Goal: Task Accomplishment & Management: Use online tool/utility

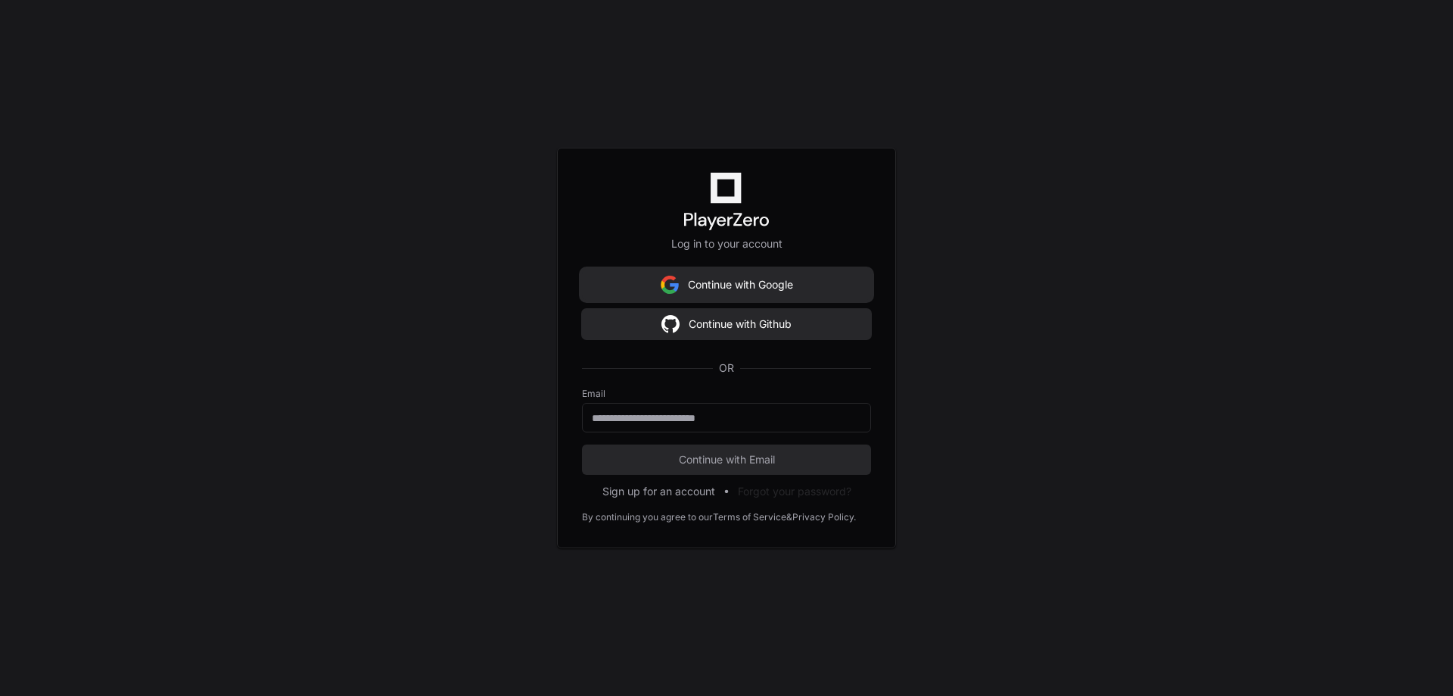
click at [690, 277] on button "Continue with Google" at bounding box center [726, 285] width 289 height 30
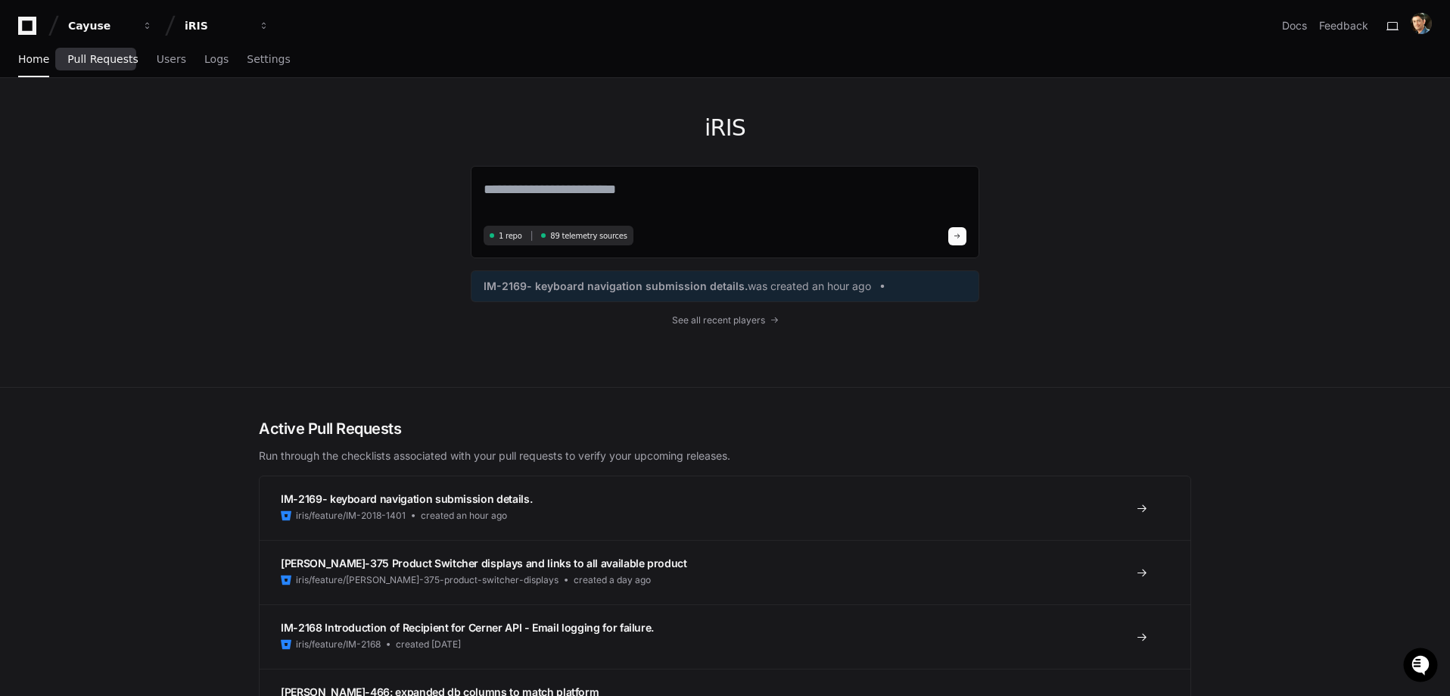
click at [92, 62] on span "Pull Requests" at bounding box center [102, 59] width 70 height 9
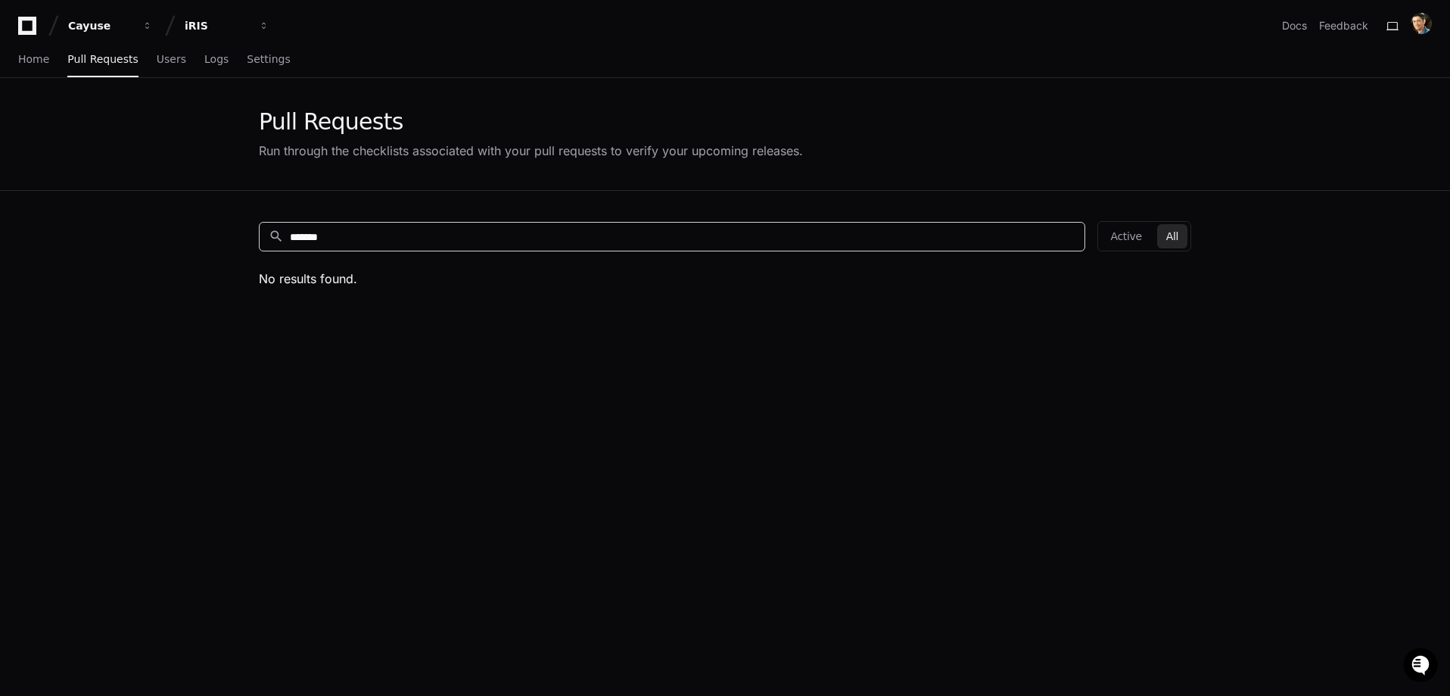
drag, startPoint x: 361, startPoint y: 238, endPoint x: 198, endPoint y: 229, distance: 163.0
click at [198, 229] on app-pull-request-list-page "Pull Requests Run through the checklists associated with your pull requests to …" at bounding box center [725, 482] width 1450 height 809
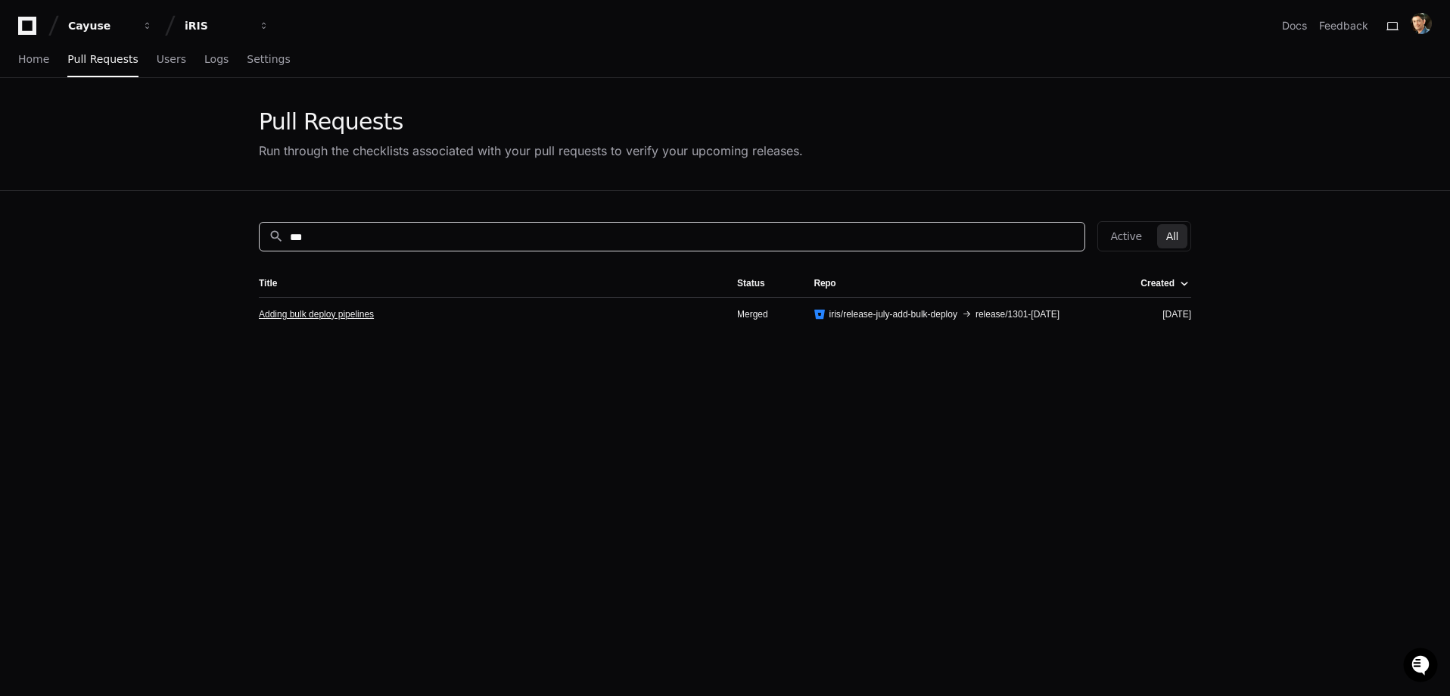
type input "***"
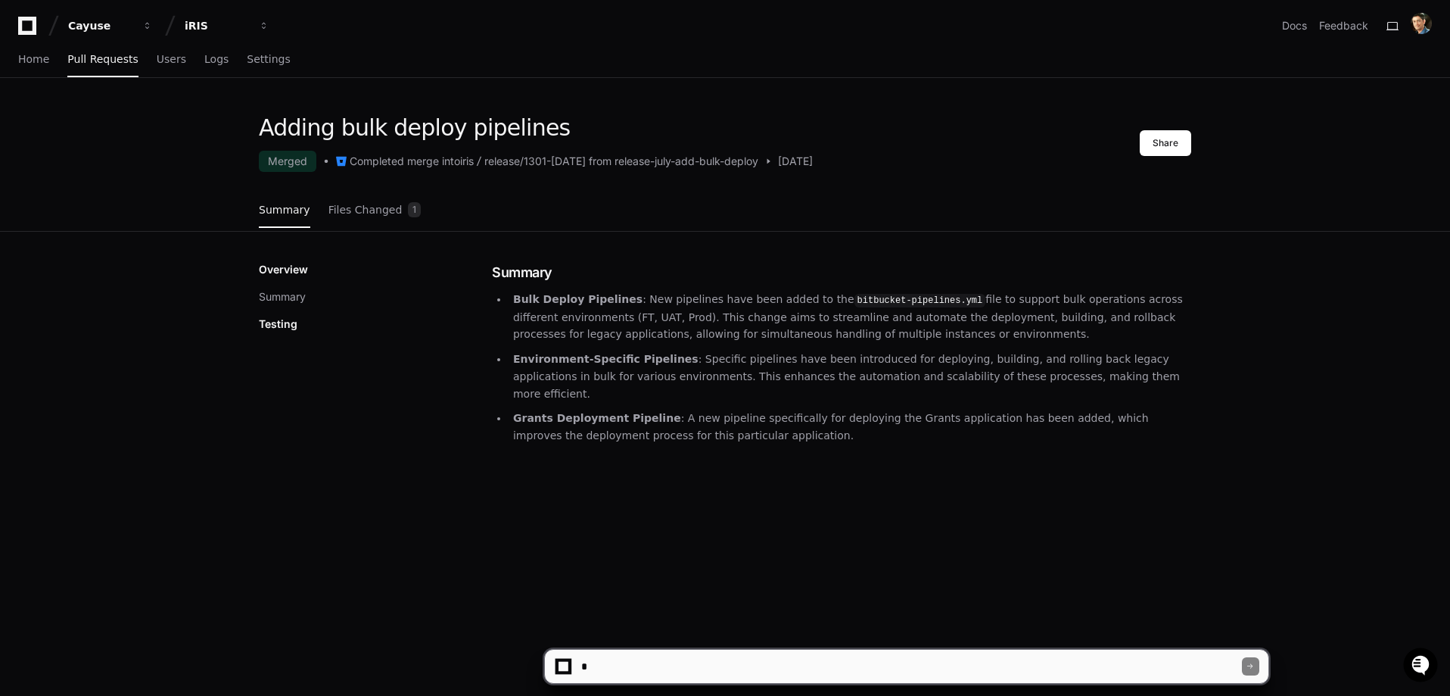
click at [269, 325] on p "Testing" at bounding box center [278, 323] width 39 height 15
